Goal: Navigation & Orientation: Find specific page/section

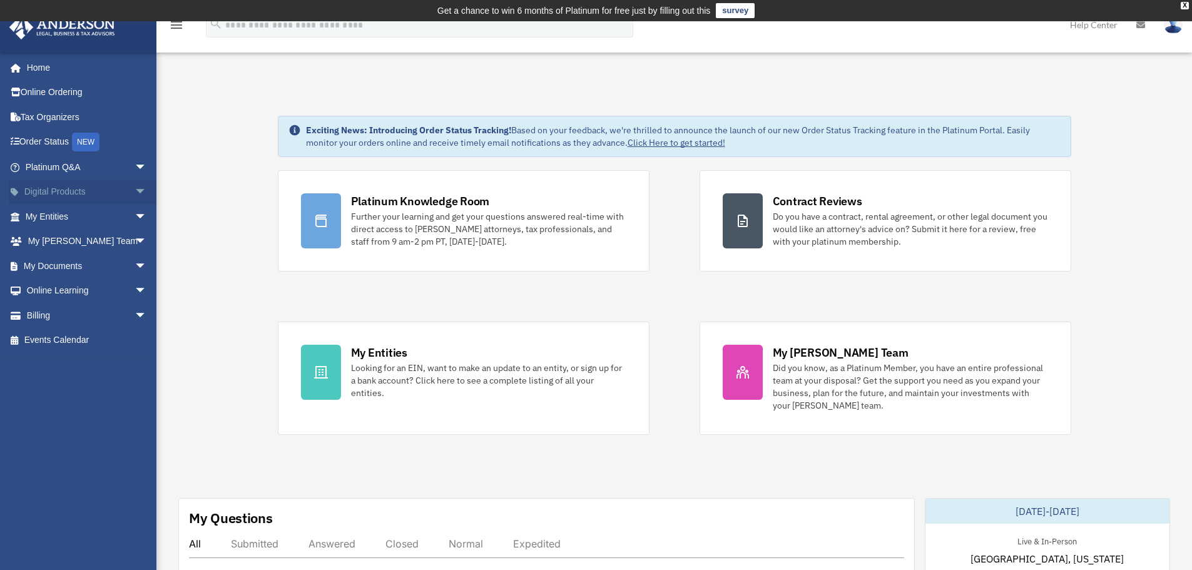
click at [82, 190] on link "Digital Products arrow_drop_down" at bounding box center [87, 192] width 157 height 25
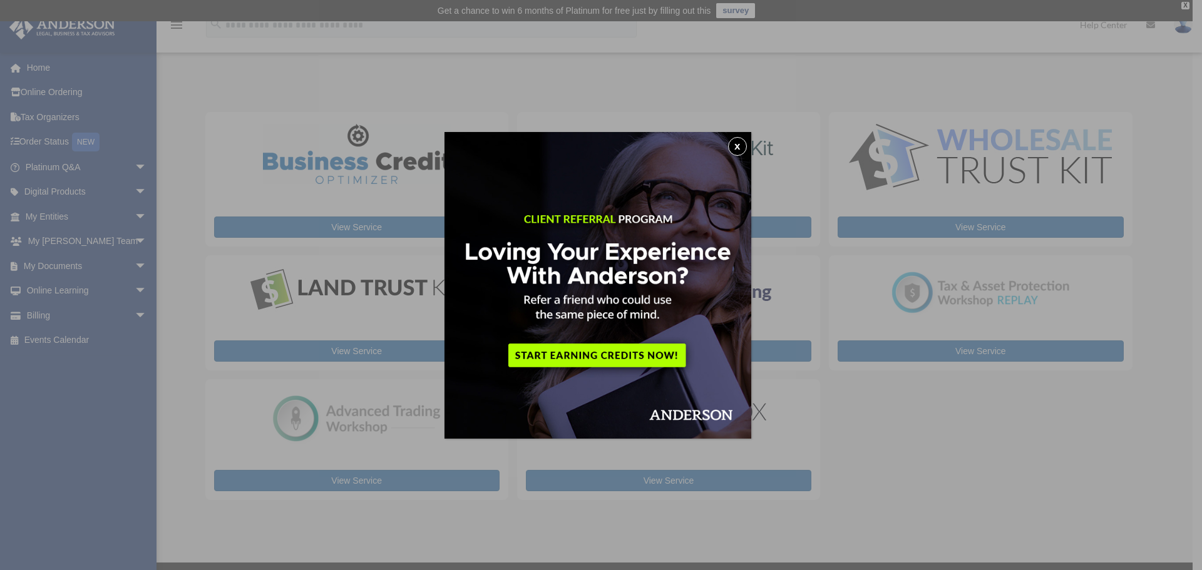
click at [739, 141] on button "x" at bounding box center [737, 146] width 19 height 19
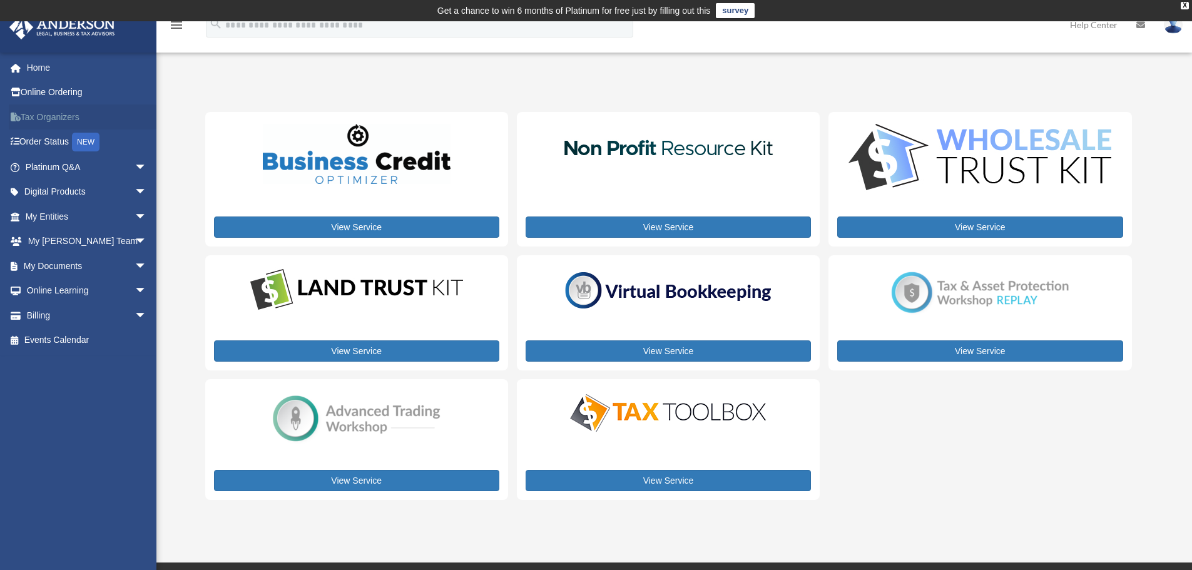
click at [53, 109] on link "Tax Organizers" at bounding box center [87, 117] width 157 height 25
click at [1181, 3] on div "X" at bounding box center [1185, 6] width 8 height 8
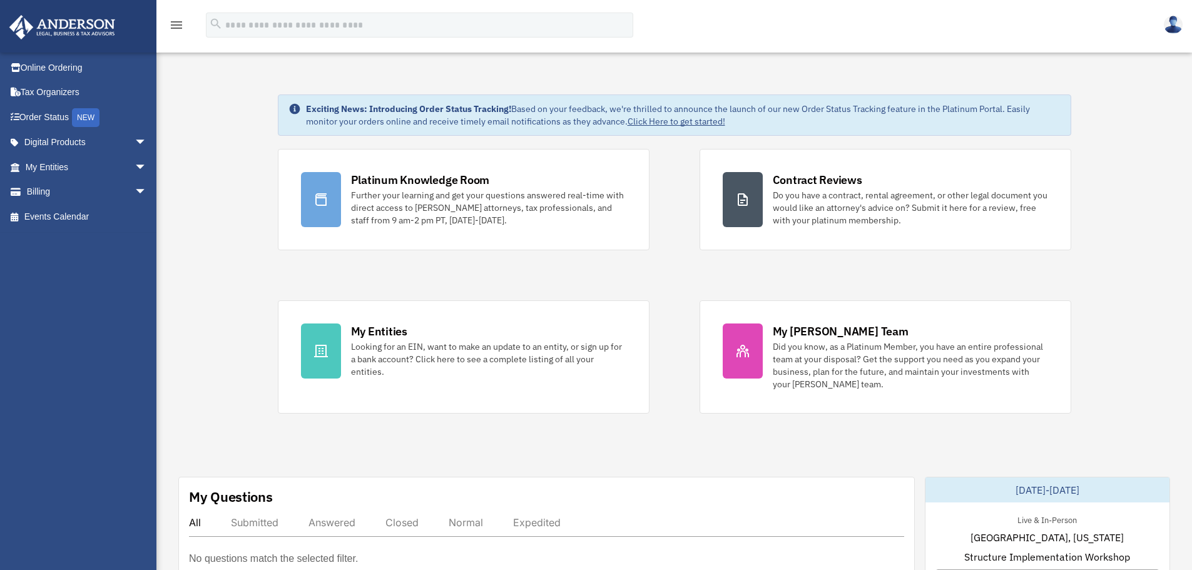
click at [731, 273] on div "Platinum Knowledge Room Further your learning and get your questions answered r…" at bounding box center [675, 281] width 794 height 265
click at [135, 143] on span "arrow_drop_down" at bounding box center [147, 143] width 25 height 26
click at [135, 270] on span "arrow_drop_down" at bounding box center [147, 267] width 25 height 26
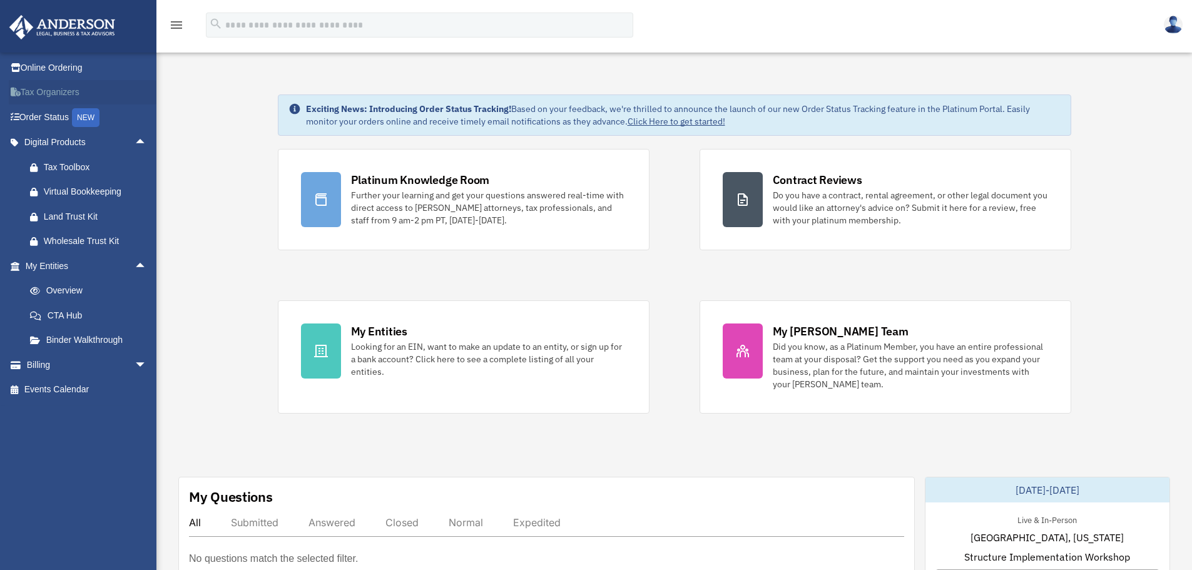
click at [79, 93] on link "Tax Organizers" at bounding box center [87, 92] width 157 height 25
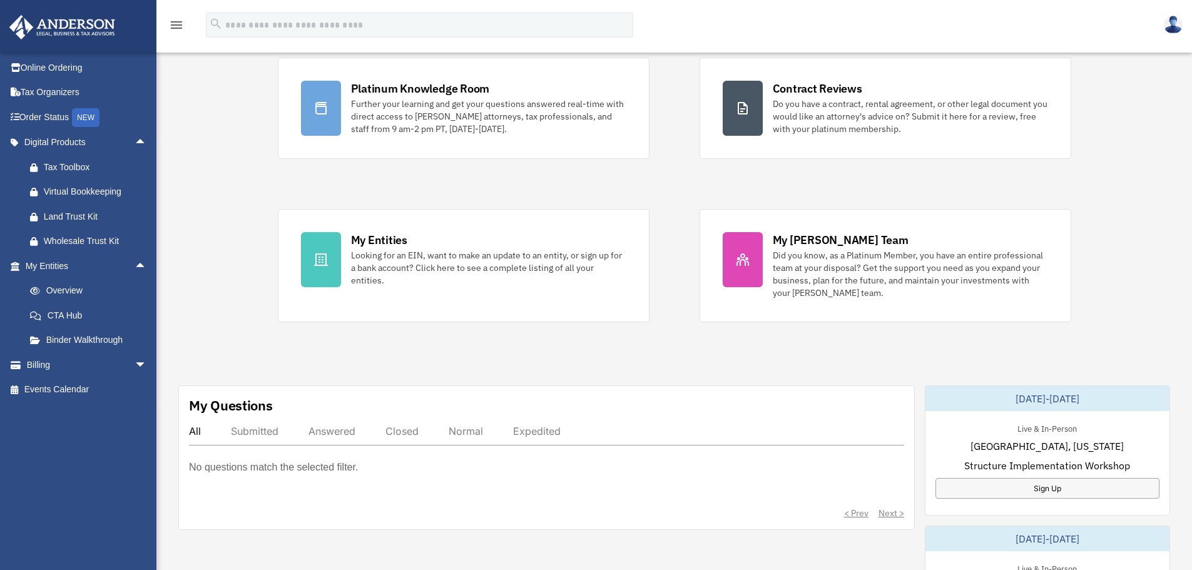
scroll to position [287, 0]
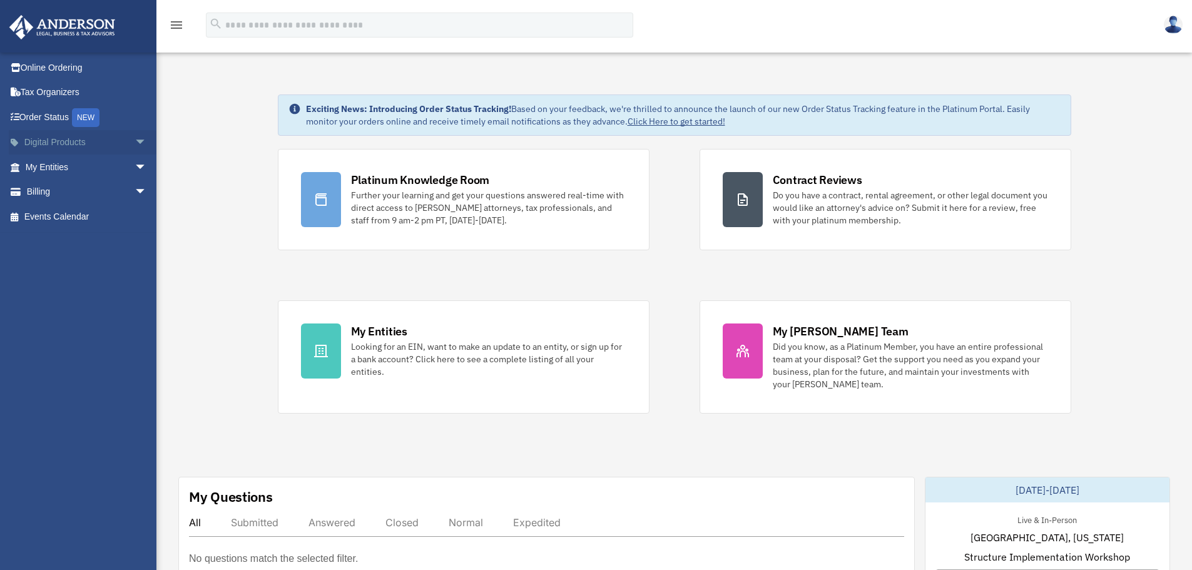
click at [135, 143] on span "arrow_drop_down" at bounding box center [147, 143] width 25 height 26
click at [103, 161] on div "Tax Toolbox" at bounding box center [97, 168] width 106 height 16
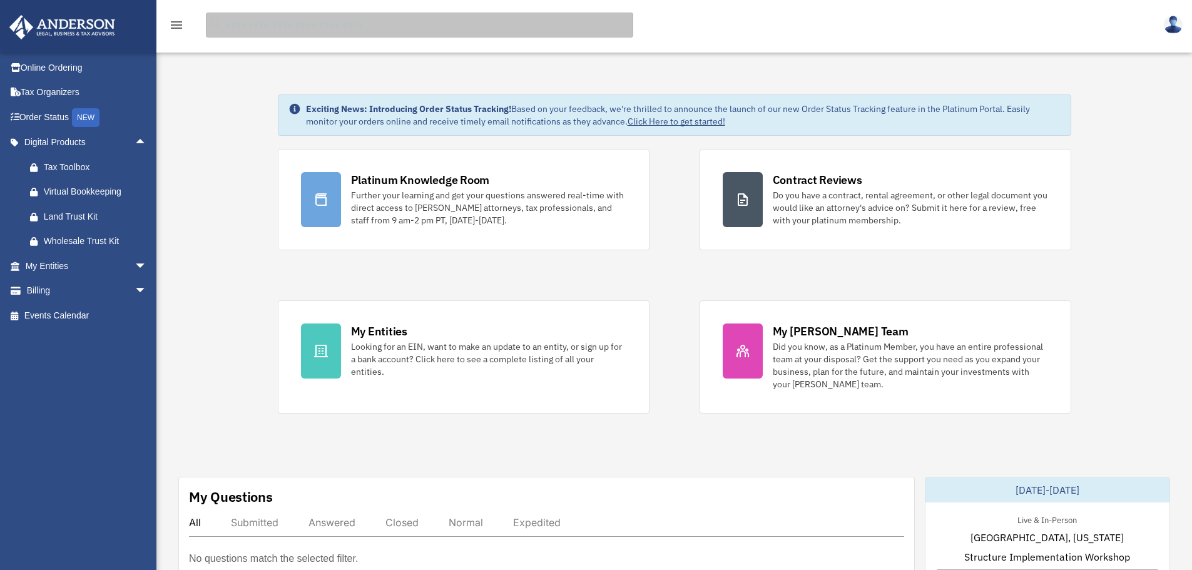
click at [287, 26] on input "search" at bounding box center [420, 25] width 428 height 25
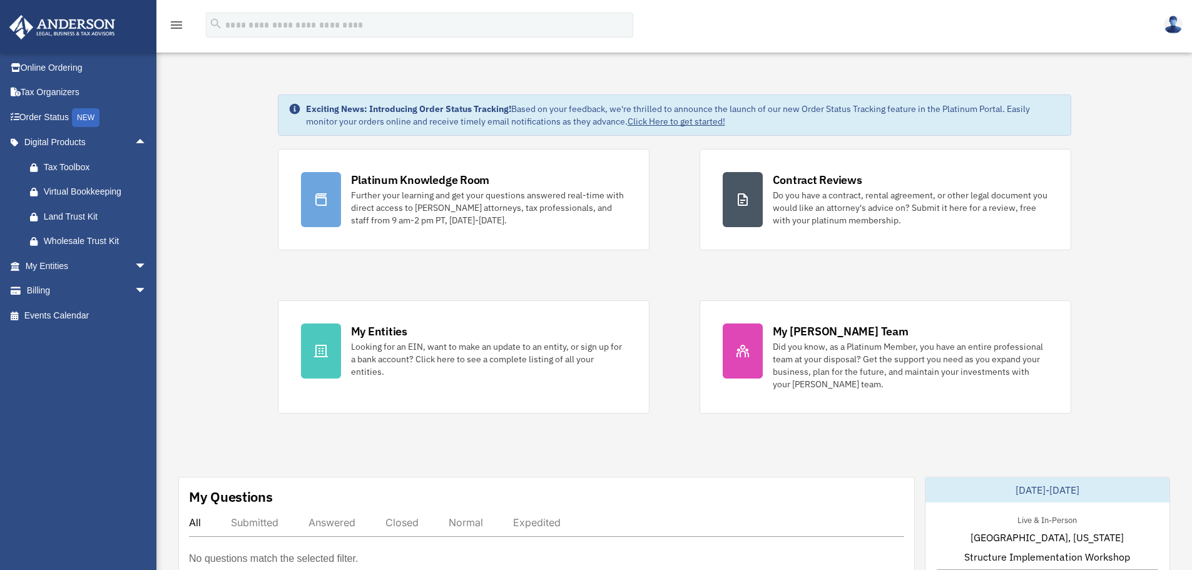
click at [182, 24] on icon "menu" at bounding box center [176, 25] width 15 height 15
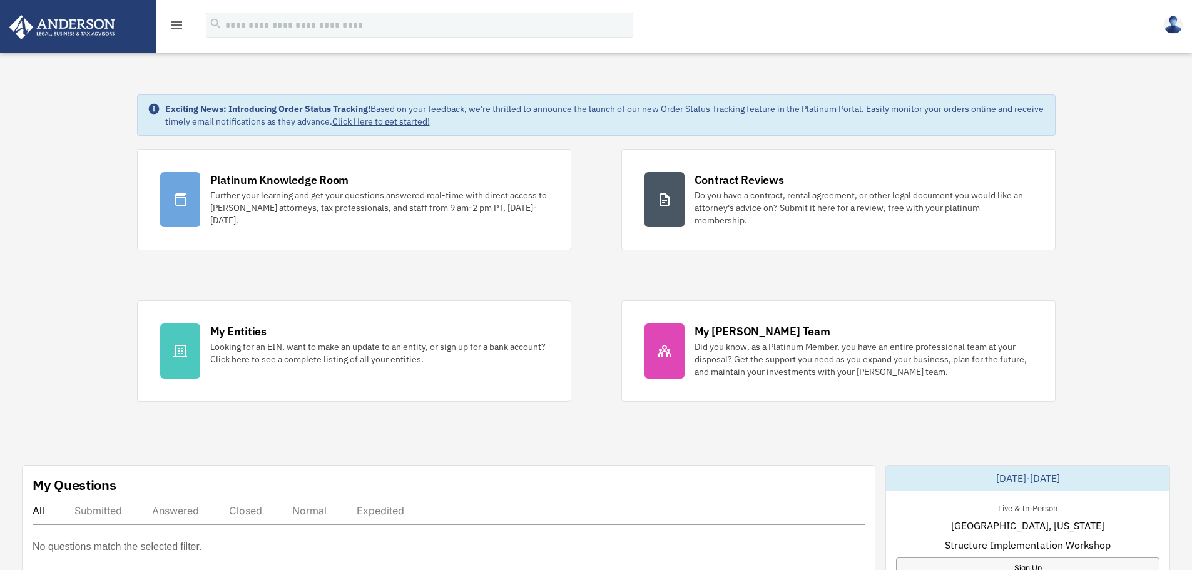
click at [173, 26] on icon "menu" at bounding box center [176, 25] width 15 height 15
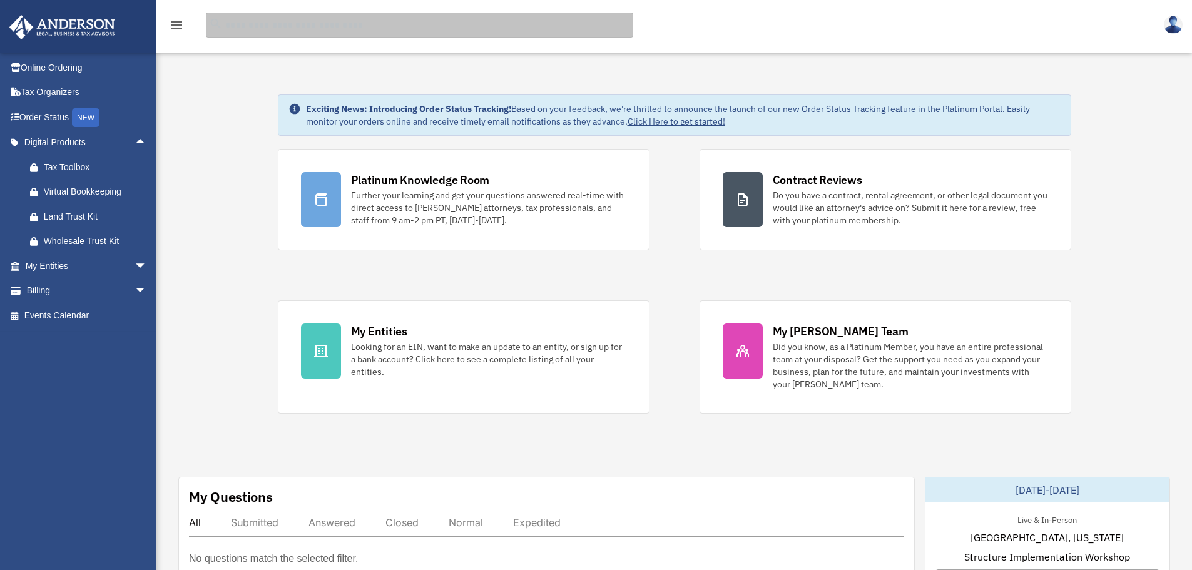
click at [252, 23] on input "search" at bounding box center [420, 25] width 428 height 25
type input "***"
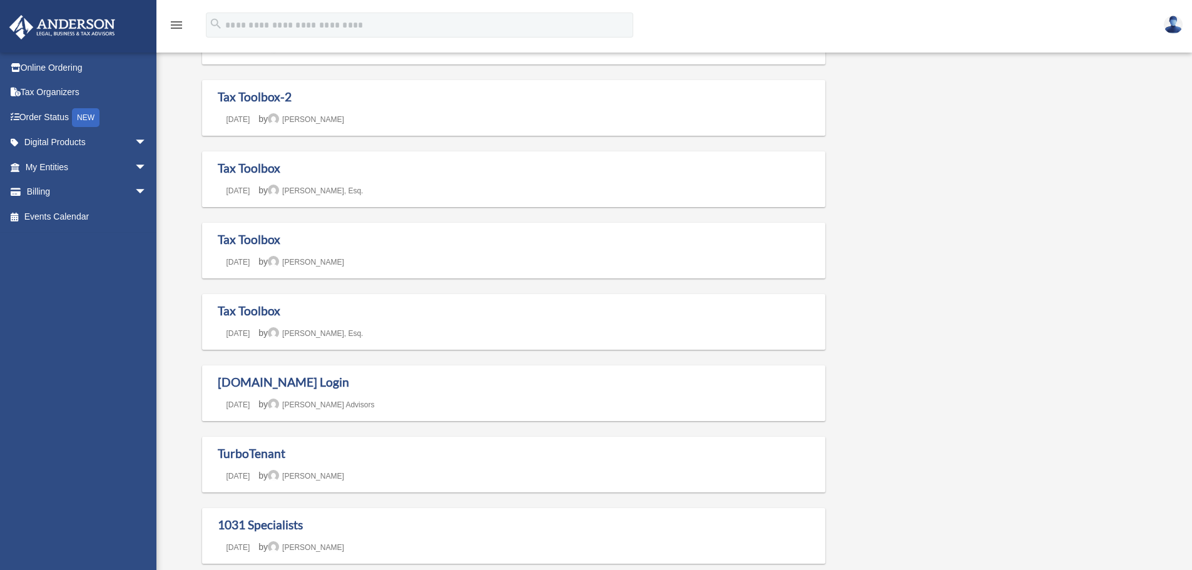
scroll to position [125, 0]
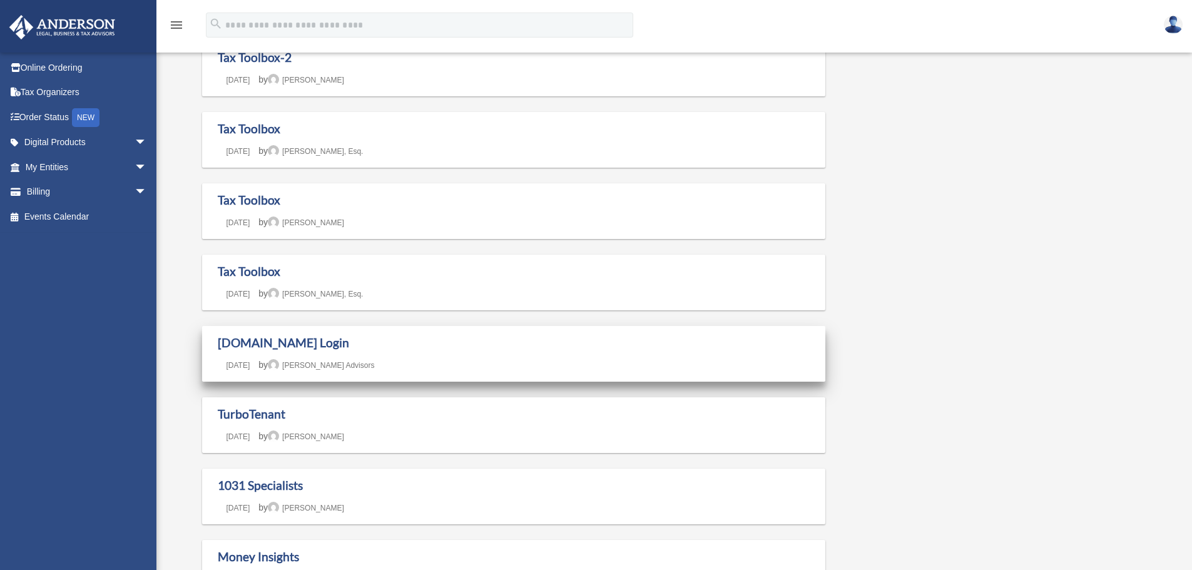
click at [248, 352] on div "Box.com Login Last updated August 12, 2022 April 10, 2020 by Anderson Advisors" at bounding box center [514, 354] width 593 height 37
click at [251, 342] on link "Box.com Login" at bounding box center [283, 343] width 131 height 14
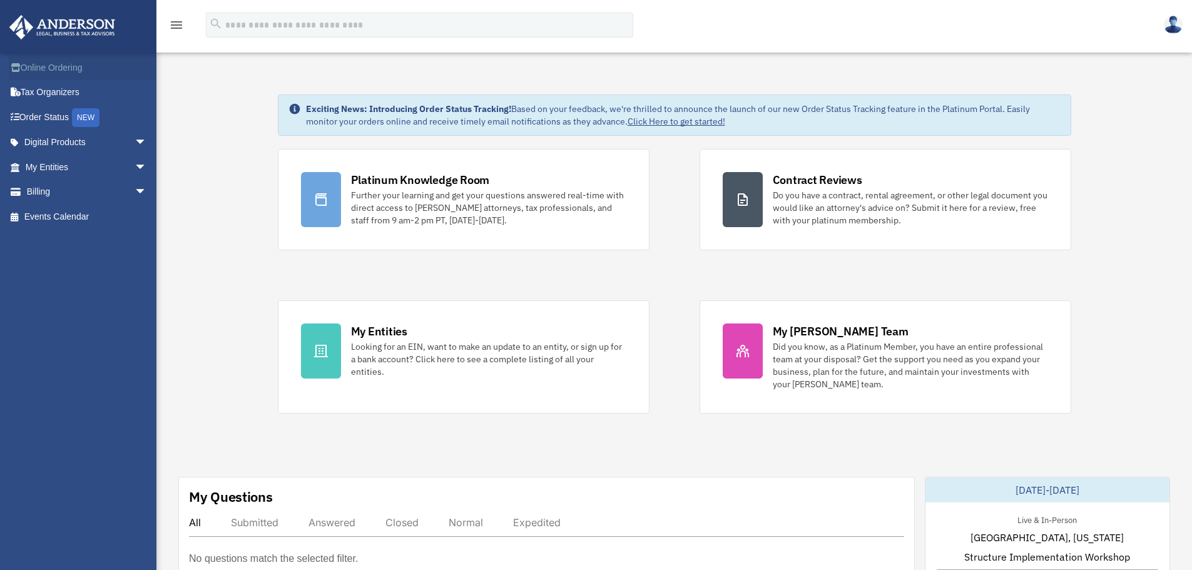
click at [53, 70] on link "Online Ordering" at bounding box center [87, 67] width 157 height 25
click at [1176, 5] on link at bounding box center [1174, 24] width 38 height 55
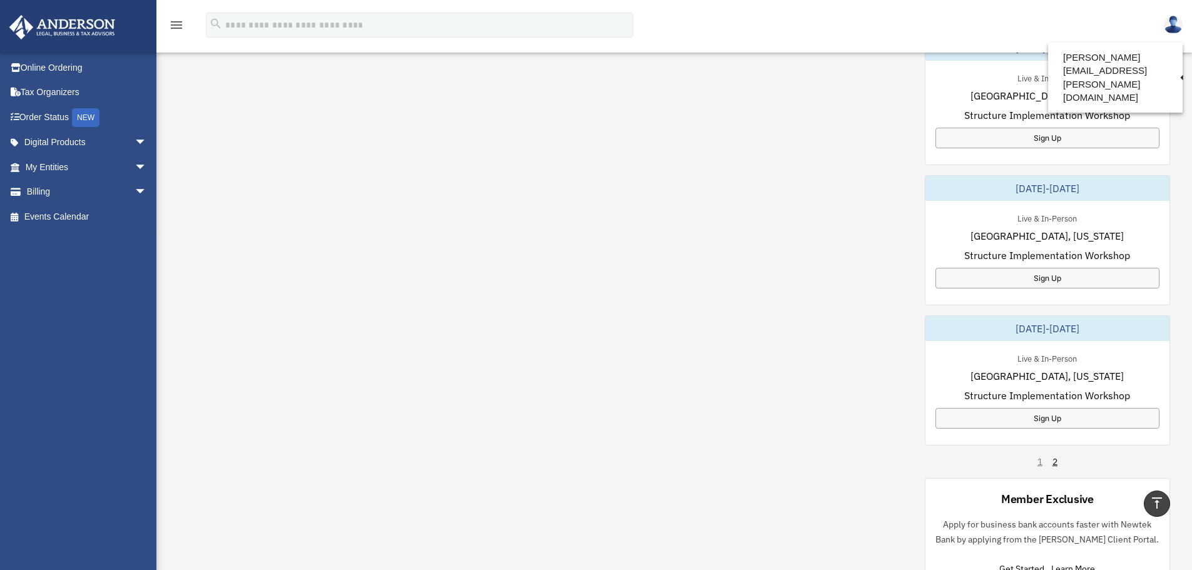
scroll to position [626, 0]
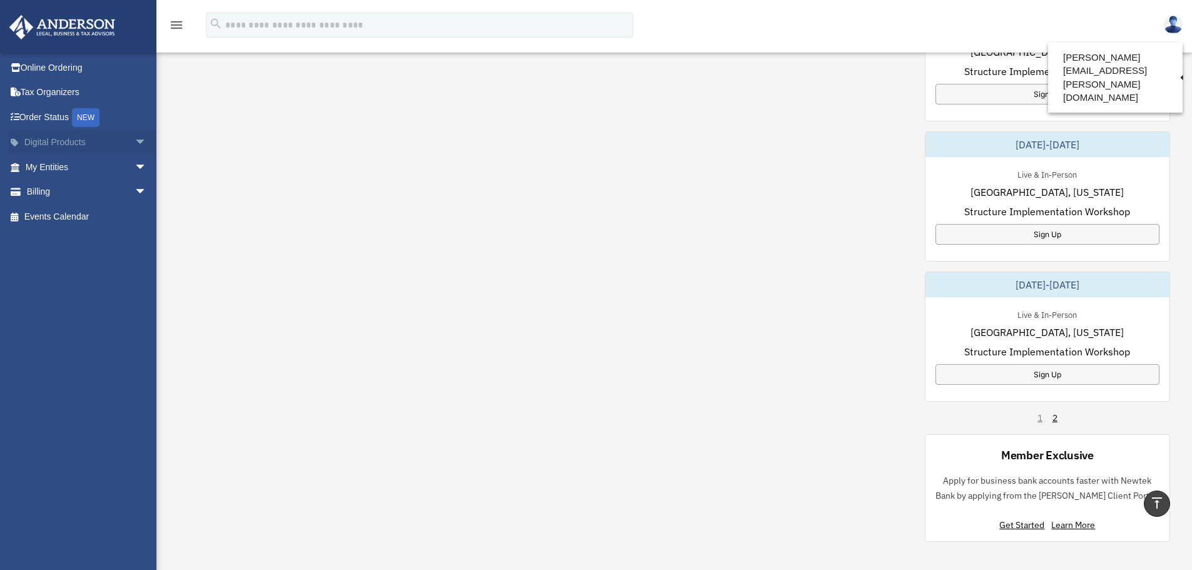
click at [66, 145] on link "Digital Products arrow_drop_down" at bounding box center [87, 142] width 157 height 25
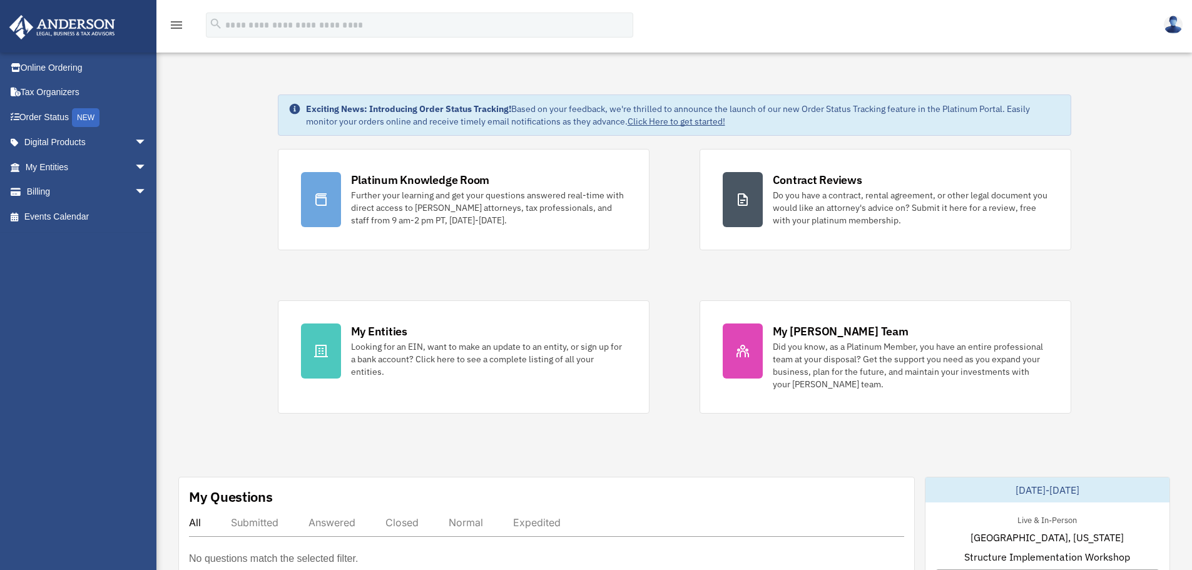
click at [102, 29] on img at bounding box center [62, 27] width 113 height 24
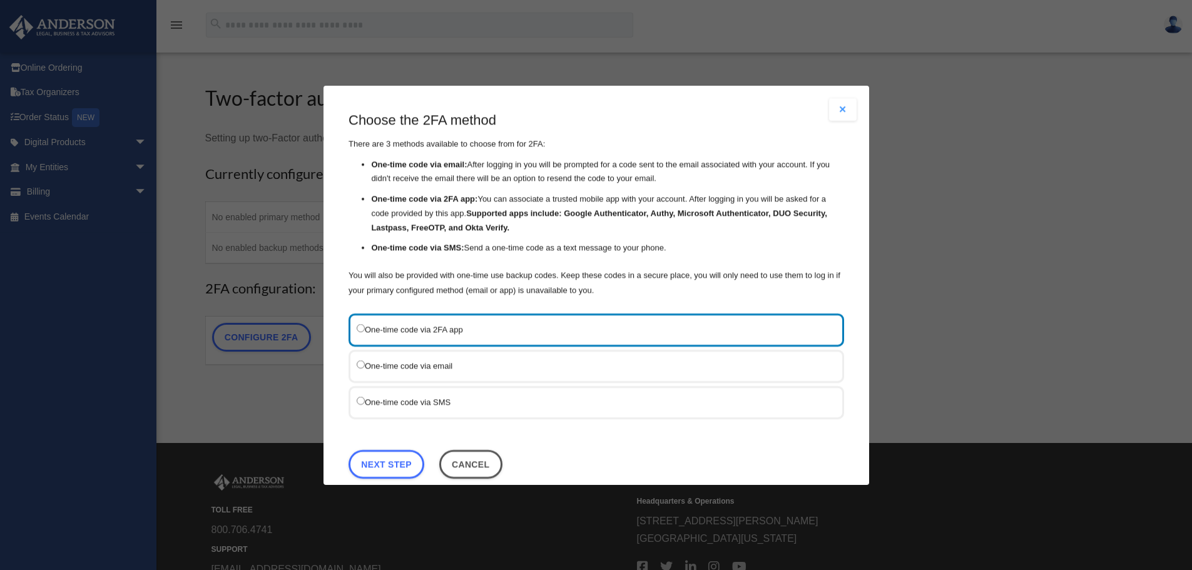
click at [838, 104] on button "Close modal" at bounding box center [843, 109] width 28 height 23
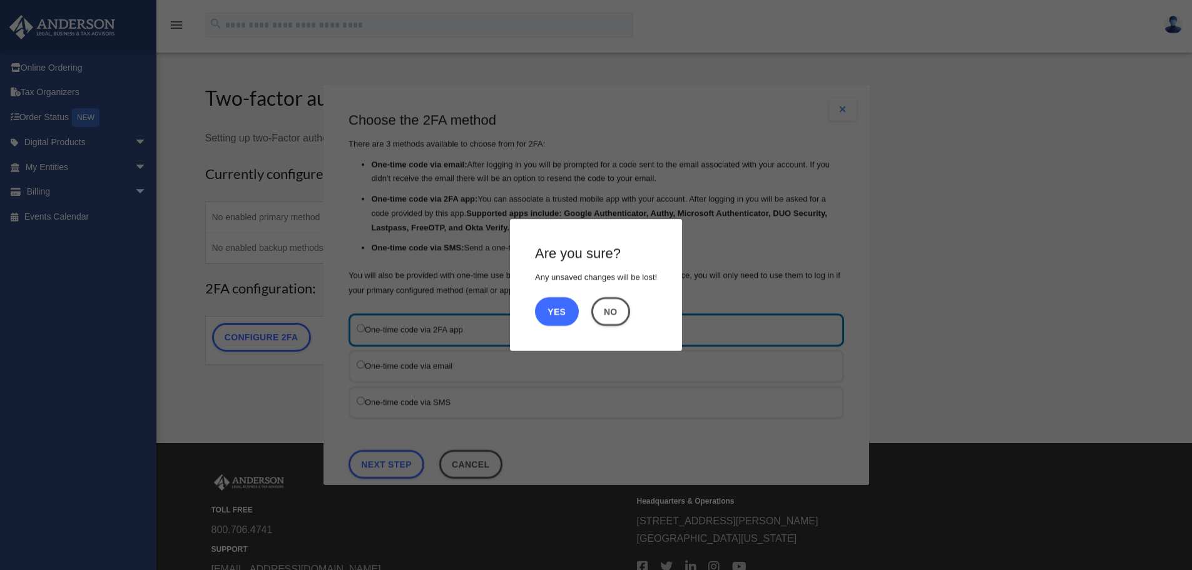
click at [563, 307] on button "Yes" at bounding box center [557, 311] width 44 height 29
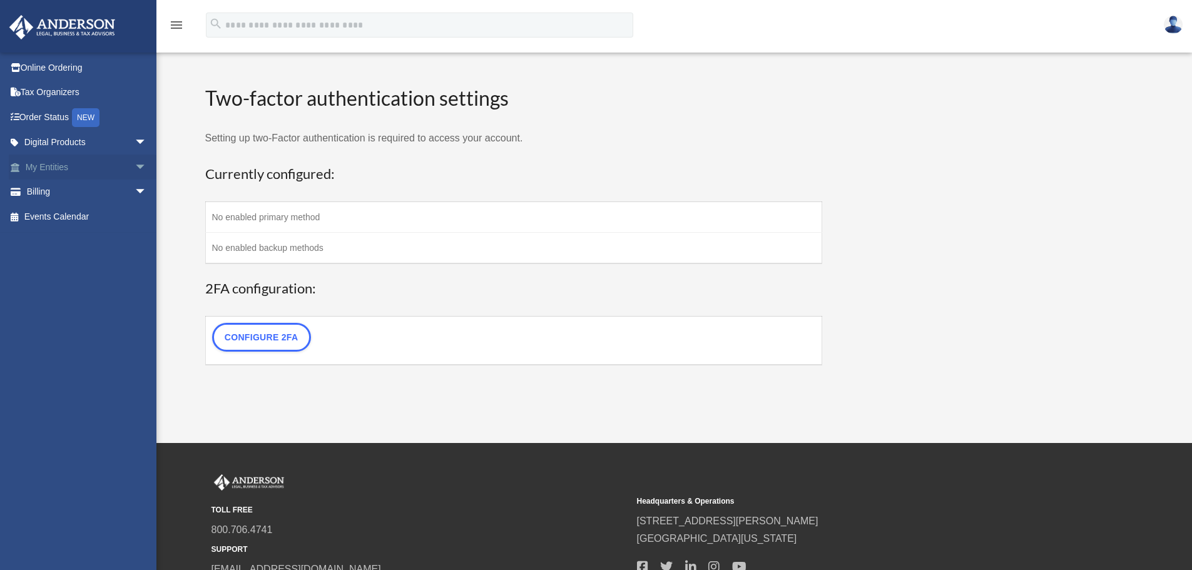
click at [79, 168] on link "My Entities arrow_drop_down" at bounding box center [87, 167] width 157 height 25
click at [135, 167] on span "arrow_drop_down" at bounding box center [147, 168] width 25 height 26
